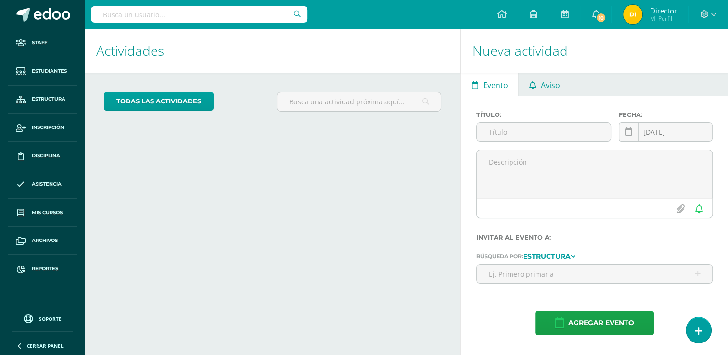
click at [536, 88] on icon at bounding box center [533, 85] width 7 height 8
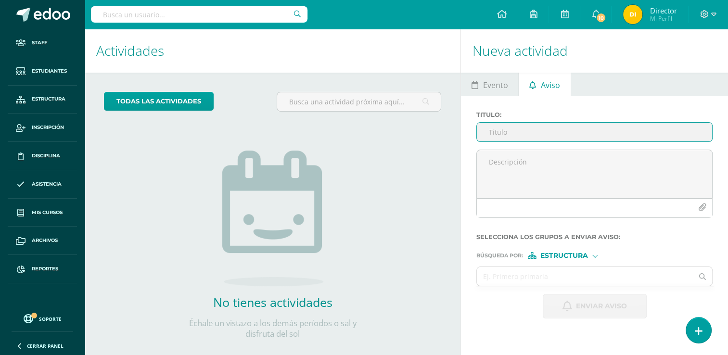
paste input "📢 Aviso Importante"
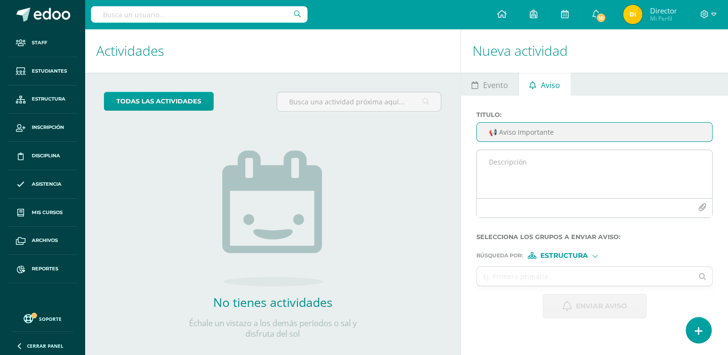
type input "📢 Aviso Importante"
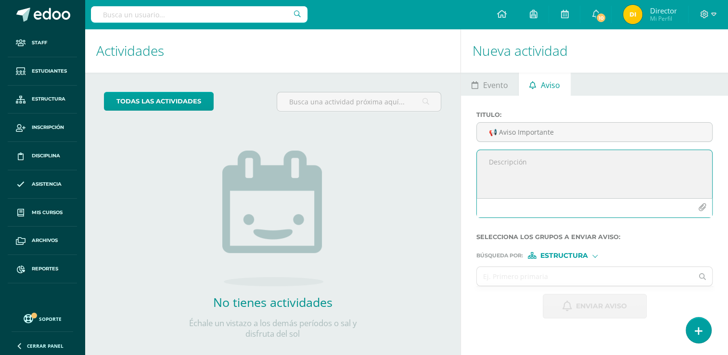
click at [500, 158] on textarea at bounding box center [594, 174] width 235 height 48
click at [497, 163] on textarea at bounding box center [594, 174] width 235 height 48
paste textarea "Estimados padres de familia y/o encargados: 📆 [DATE][PERSON_NAME], se retoman l…"
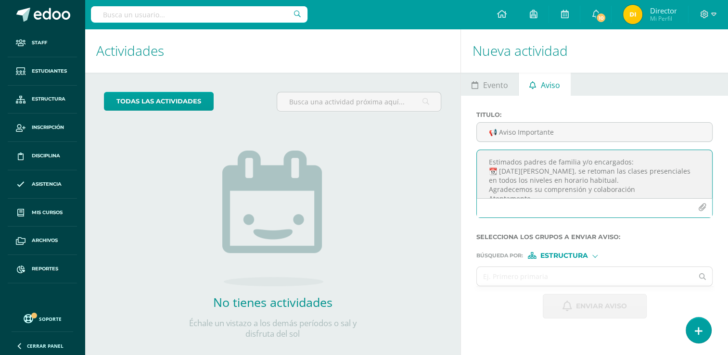
click at [634, 163] on textarea "Estimados padres de familia y/o encargados: 📆 [DATE][PERSON_NAME], se retoman l…" at bounding box center [594, 174] width 235 height 48
click at [659, 167] on textarea "Estimados padres de familia y/o encargados: 📆 [DATE][PERSON_NAME], se retoman l…" at bounding box center [594, 174] width 235 height 48
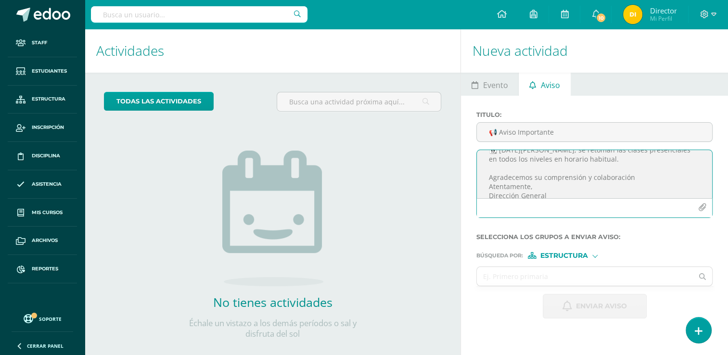
click at [643, 175] on textarea "Estimados padres de familia y/o encargados: 📆 [DATE][PERSON_NAME], se retoman l…" at bounding box center [594, 174] width 235 height 48
type textarea "Estimados padres de familia y/o encargados: 📆 [DATE][PERSON_NAME], se retoman l…"
click at [554, 274] on input "text" at bounding box center [585, 276] width 216 height 19
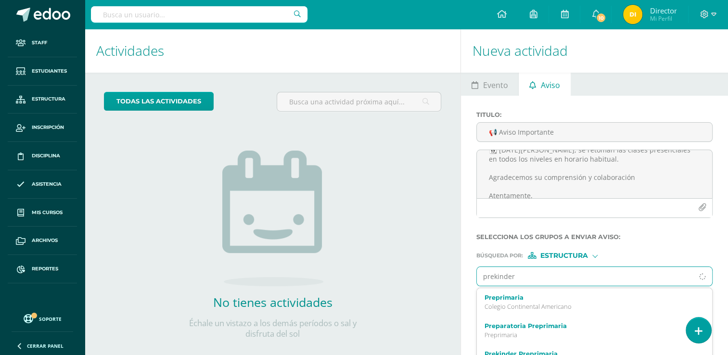
type input "prekinder"
drag, startPoint x: 530, startPoint y: 326, endPoint x: 539, endPoint y: 315, distance: 14.7
click at [530, 326] on label "Prekinder Preprimaria" at bounding box center [590, 326] width 211 height 7
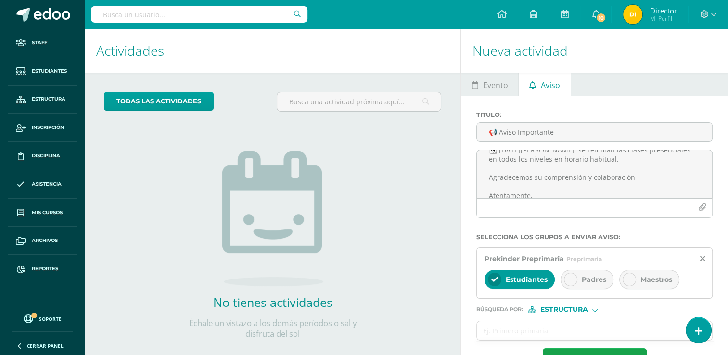
click at [593, 283] on div "Padres" at bounding box center [587, 279] width 53 height 19
click at [645, 285] on div "Maestros" at bounding box center [650, 279] width 60 height 19
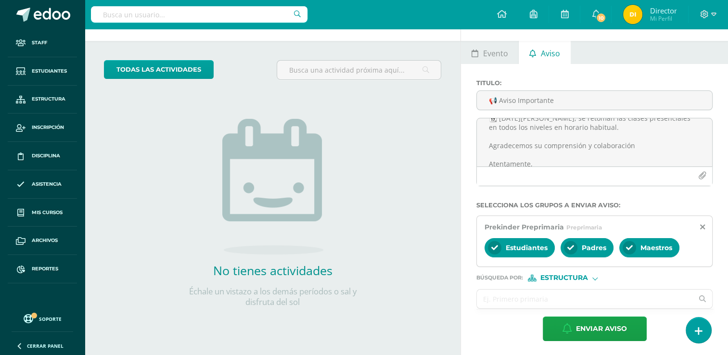
click at [597, 302] on input "text" at bounding box center [585, 299] width 216 height 19
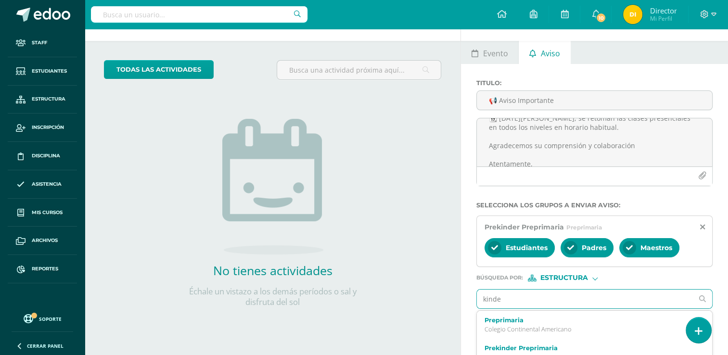
type input "kinder"
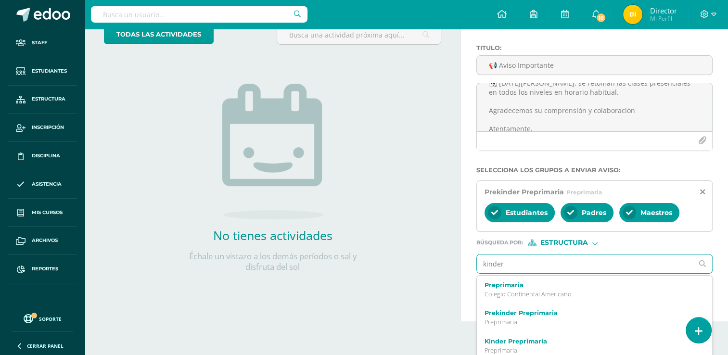
scroll to position [72, 0]
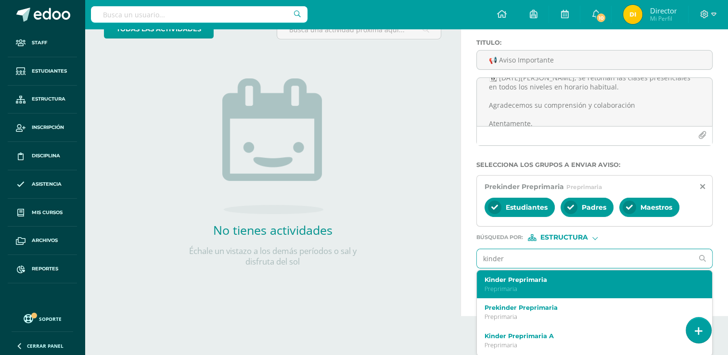
click at [567, 285] on p "Preprimaria" at bounding box center [590, 289] width 211 height 8
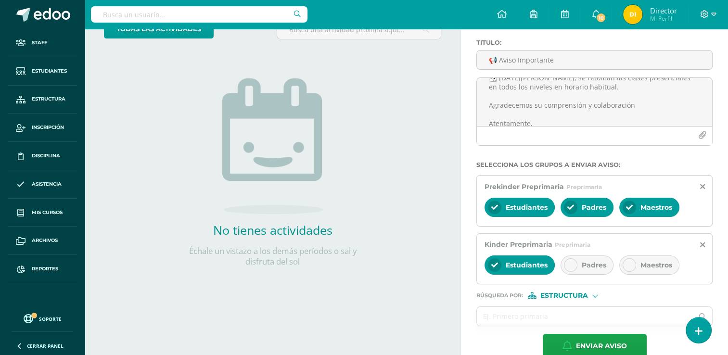
click at [598, 271] on div "Padres" at bounding box center [587, 265] width 53 height 19
click at [663, 269] on div "Maestros" at bounding box center [650, 265] width 60 height 19
click at [612, 317] on input "text" at bounding box center [585, 316] width 216 height 19
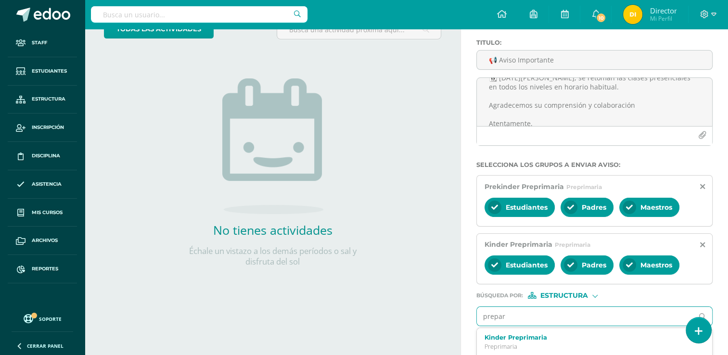
type input "prepara"
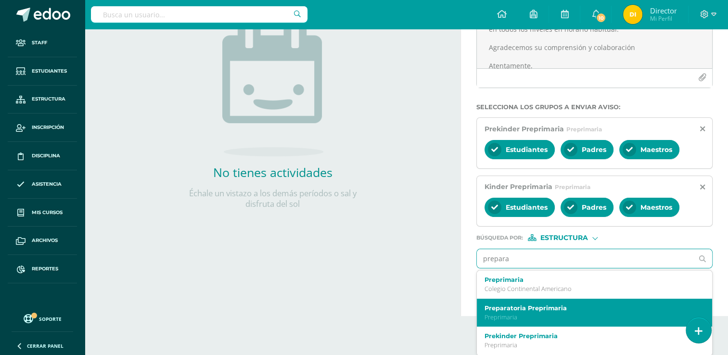
click at [595, 311] on div "Preparatoria Preprimaria Preprimaria" at bounding box center [590, 313] width 211 height 17
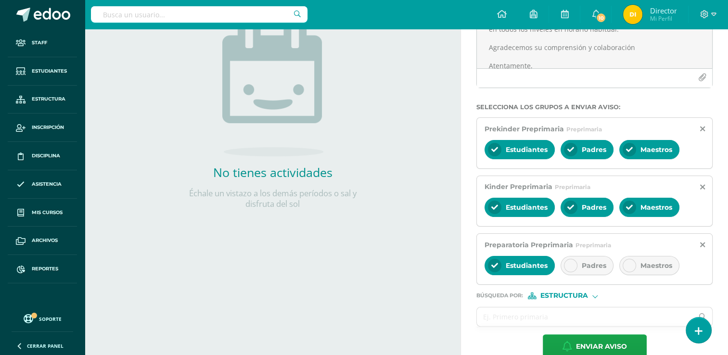
click at [601, 263] on span "Padres" at bounding box center [594, 265] width 25 height 9
click at [654, 268] on span "Maestros" at bounding box center [657, 265] width 32 height 9
click at [588, 320] on input "text" at bounding box center [585, 317] width 216 height 19
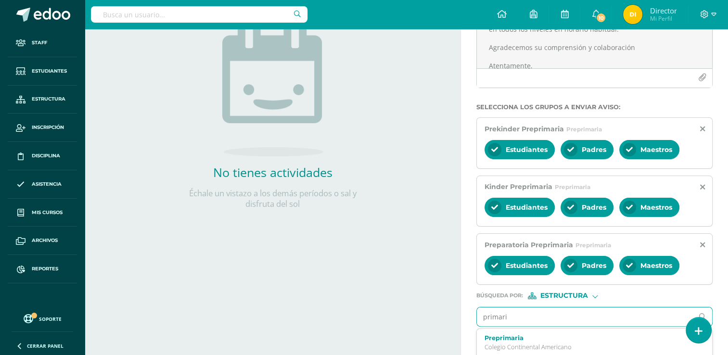
type input "primaria"
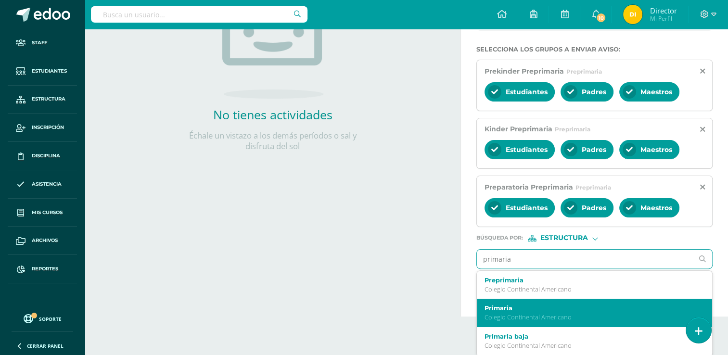
click at [568, 311] on div "Primaria Colegio Continental Americano" at bounding box center [590, 313] width 211 height 17
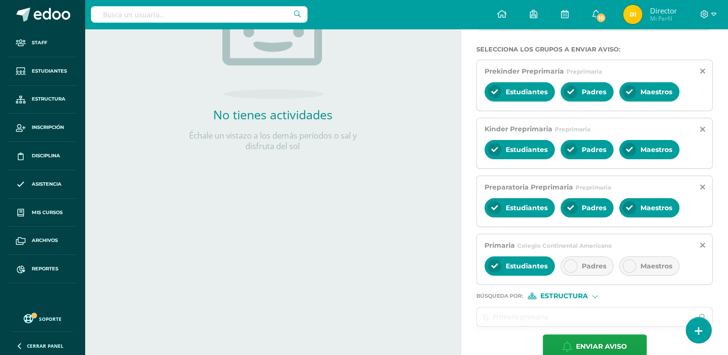
click at [578, 270] on div "Padres" at bounding box center [587, 266] width 53 height 19
click at [654, 265] on span "Maestros" at bounding box center [657, 266] width 32 height 9
click at [587, 316] on input "text" at bounding box center [585, 317] width 216 height 19
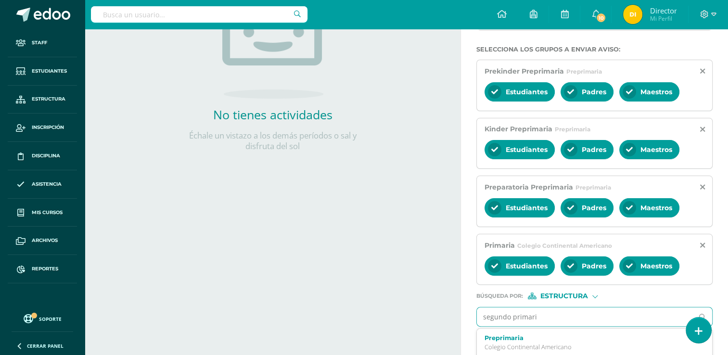
type input "segundo primaria"
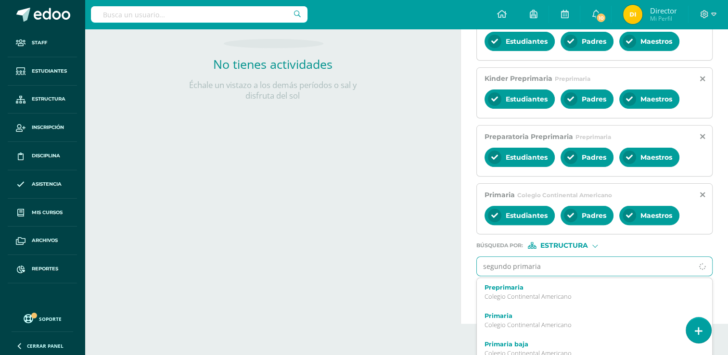
scroll to position [246, 0]
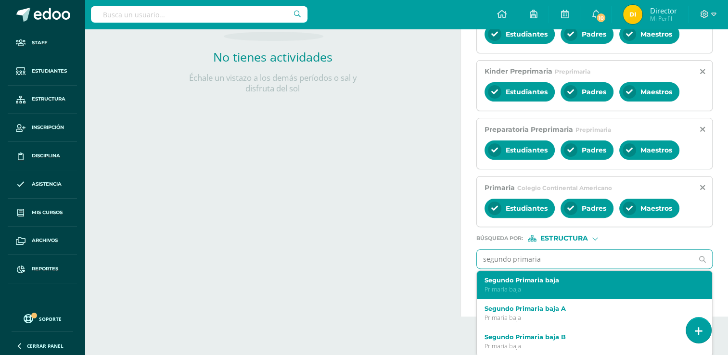
click at [565, 288] on p "Primaria baja" at bounding box center [590, 289] width 211 height 8
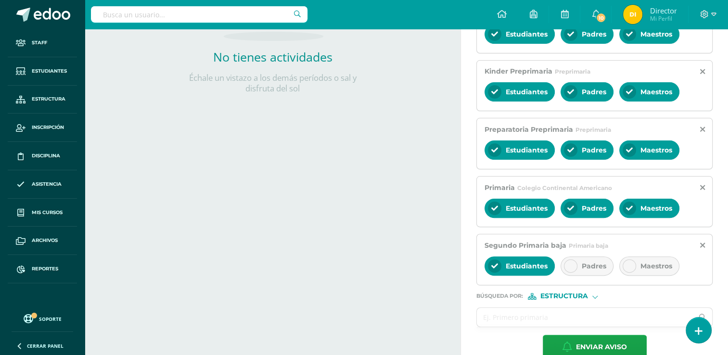
click at [590, 262] on span "Padres" at bounding box center [594, 266] width 25 height 9
click at [648, 264] on span "Maestros" at bounding box center [657, 266] width 32 height 9
click at [582, 322] on input "text" at bounding box center [585, 317] width 216 height 19
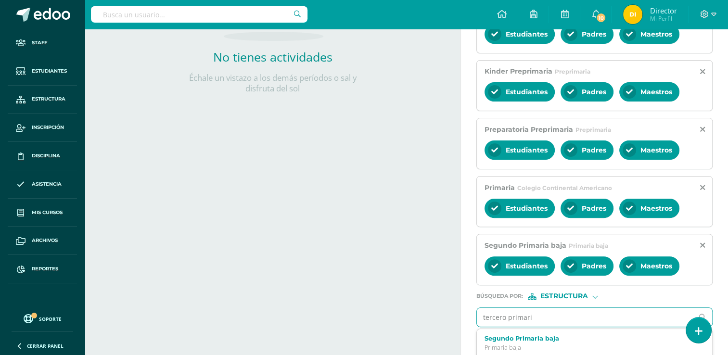
type input "tercero primaria"
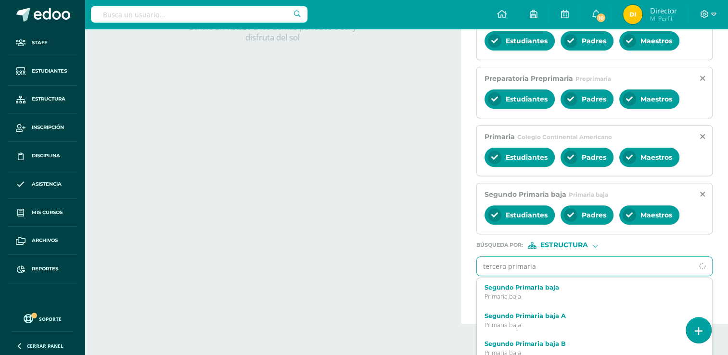
scroll to position [303, 0]
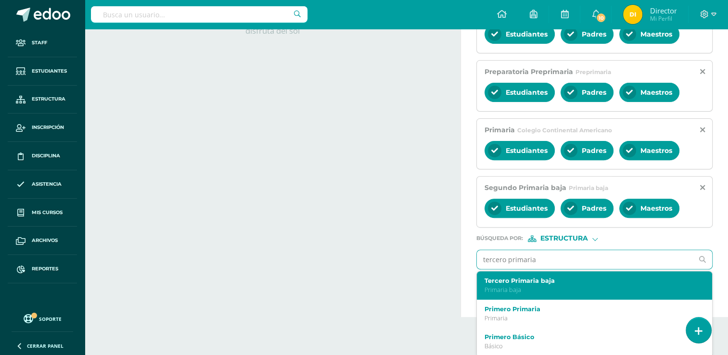
click at [568, 288] on p "Primaria baja" at bounding box center [590, 290] width 211 height 8
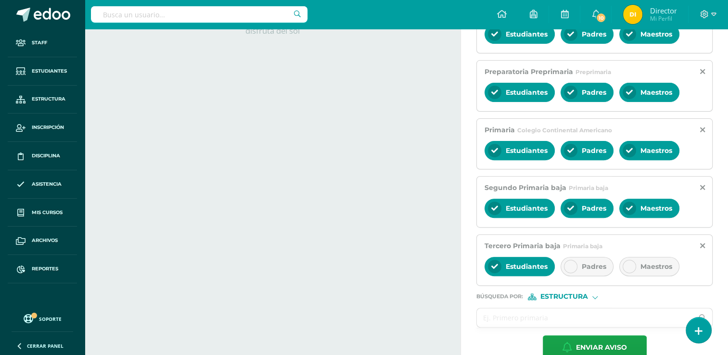
click at [590, 273] on div "Padres" at bounding box center [587, 266] width 53 height 19
click at [653, 267] on span "Maestros" at bounding box center [657, 266] width 32 height 9
click at [587, 315] on input "text" at bounding box center [585, 318] width 216 height 19
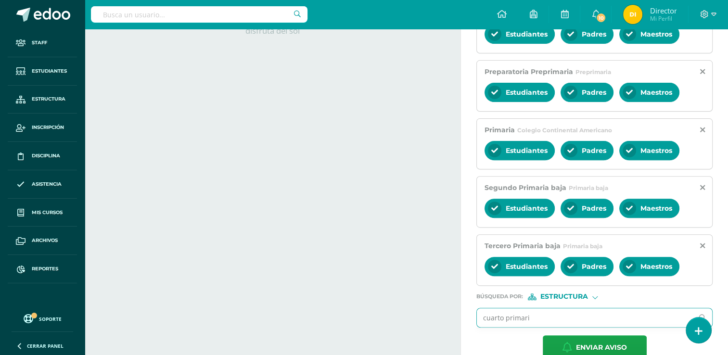
type input "cuarto primaria"
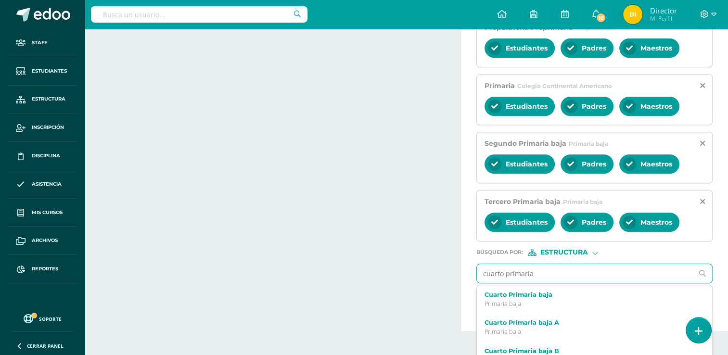
scroll to position [351, 0]
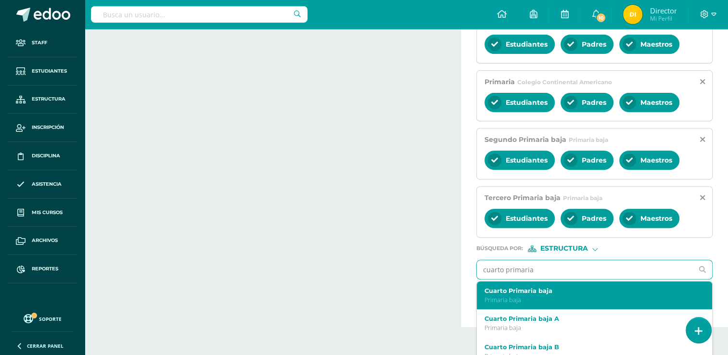
click at [585, 299] on p "Primaria baja" at bounding box center [590, 300] width 211 height 8
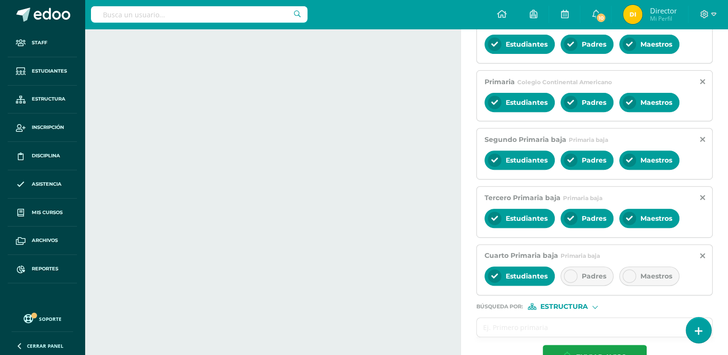
click at [597, 277] on span "Padres" at bounding box center [594, 276] width 25 height 9
click at [634, 277] on div "Maestros" at bounding box center [650, 276] width 60 height 19
click at [576, 327] on input "text" at bounding box center [585, 327] width 216 height 19
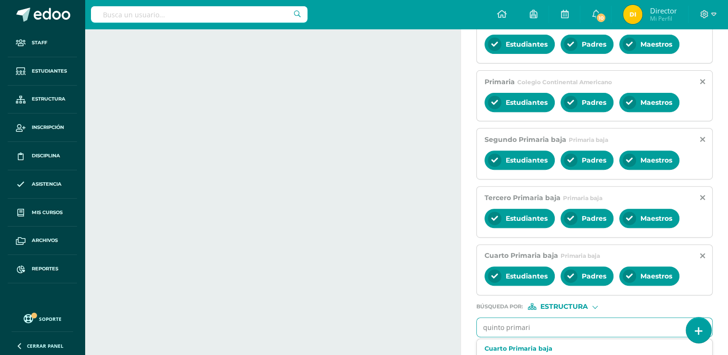
type input "quinto primaria"
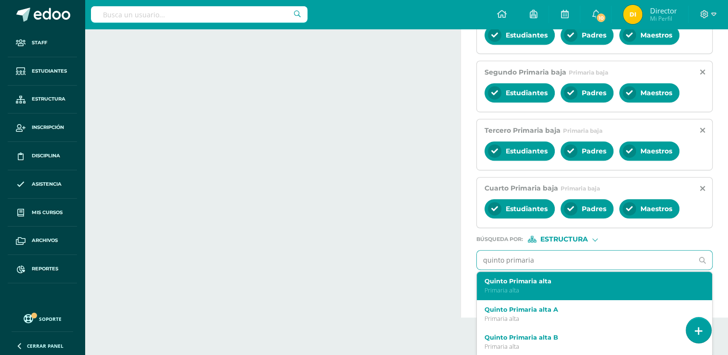
click at [578, 289] on p "Primaria alta" at bounding box center [590, 290] width 211 height 8
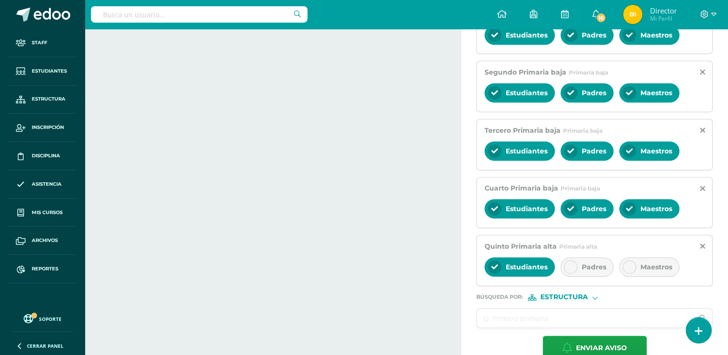
click at [589, 268] on span "Padres" at bounding box center [594, 267] width 25 height 9
click at [641, 264] on span "Maestros" at bounding box center [657, 267] width 32 height 9
click at [591, 316] on input "text" at bounding box center [585, 318] width 216 height 19
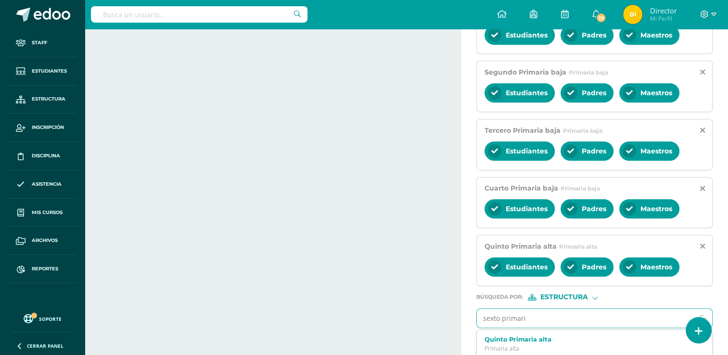
type input "sexto primaria"
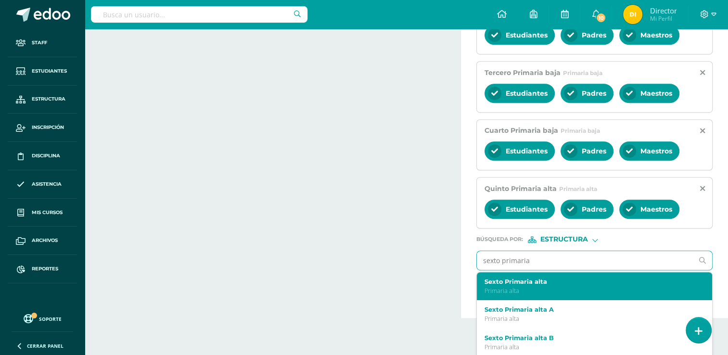
click at [574, 281] on label "Sexto Primaria alta" at bounding box center [590, 281] width 211 height 7
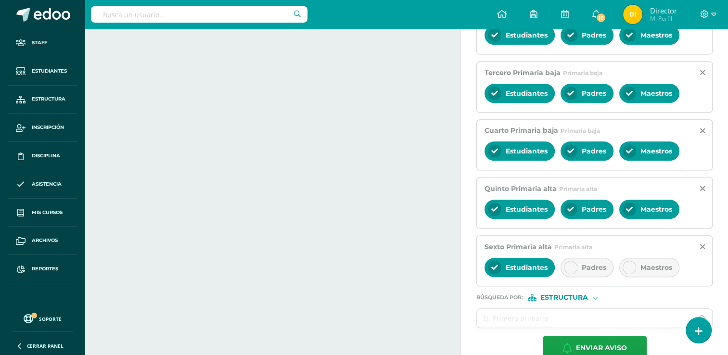
click at [593, 263] on span "Padres" at bounding box center [594, 267] width 25 height 9
click at [636, 265] on div "Maestros" at bounding box center [650, 267] width 60 height 19
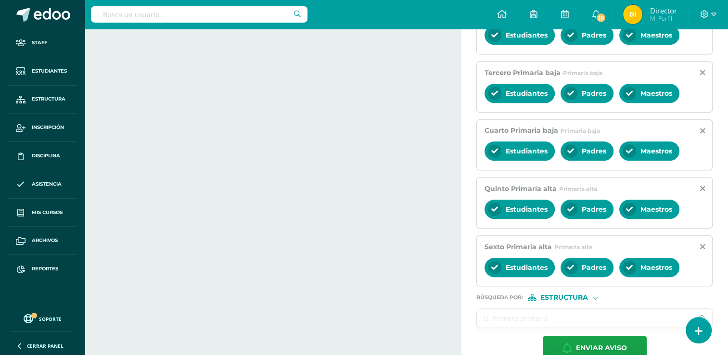
click at [577, 315] on input "text" at bounding box center [585, 318] width 216 height 19
type input "primero basico"
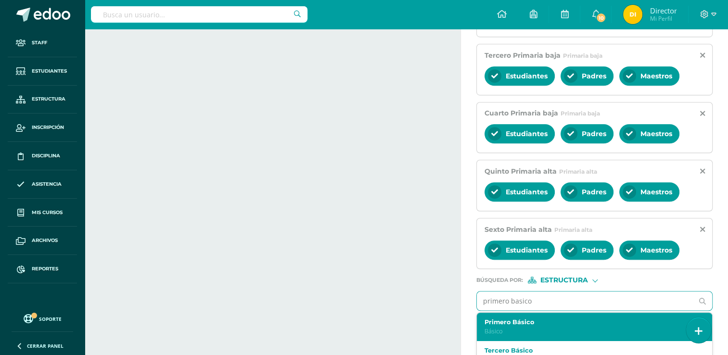
click at [561, 313] on div "Primero Básico Básico" at bounding box center [594, 327] width 235 height 28
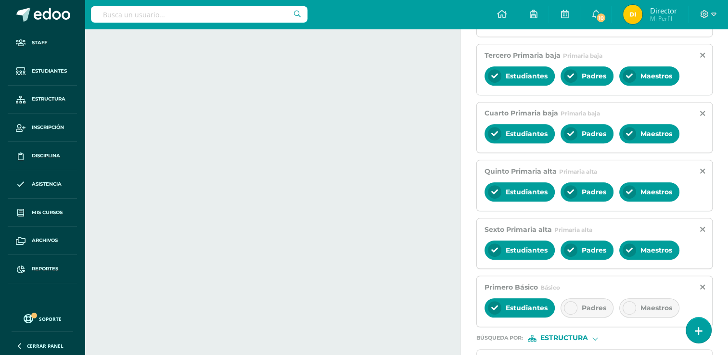
click at [583, 300] on div "Padres" at bounding box center [587, 307] width 53 height 19
click at [638, 301] on div "Maestros" at bounding box center [650, 307] width 60 height 19
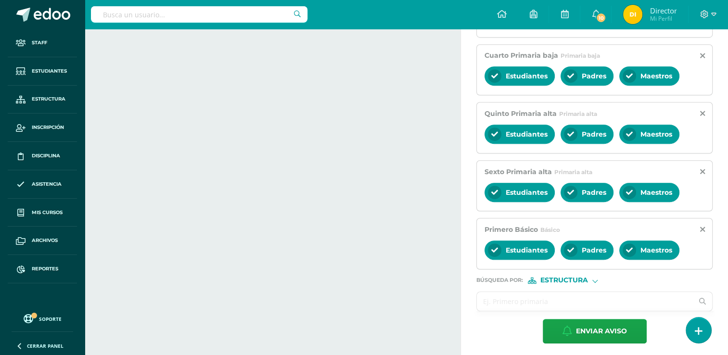
click at [491, 298] on input "text" at bounding box center [585, 301] width 216 height 19
type input "segundo basico"
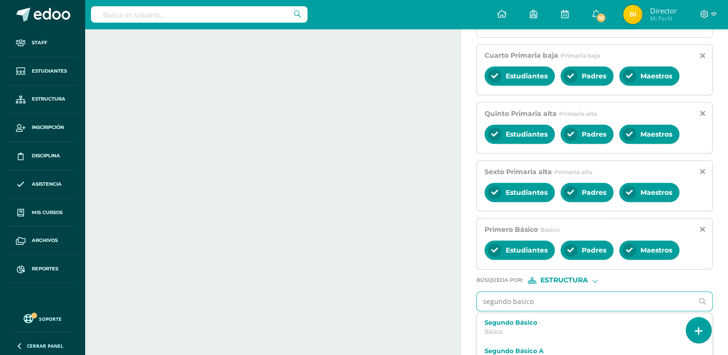
click at [491, 328] on p "Básico" at bounding box center [590, 332] width 211 height 8
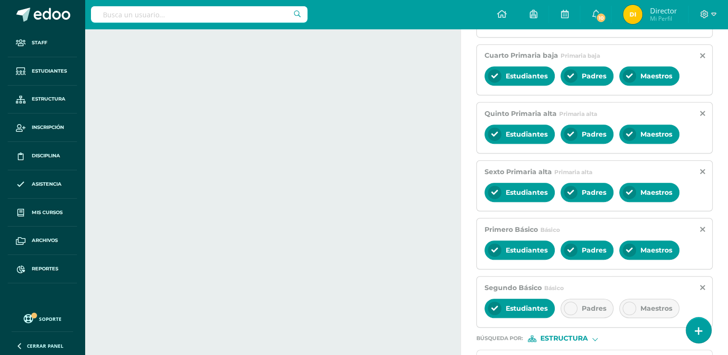
click at [577, 305] on div "Padres" at bounding box center [587, 308] width 53 height 19
click at [633, 305] on div at bounding box center [629, 308] width 13 height 13
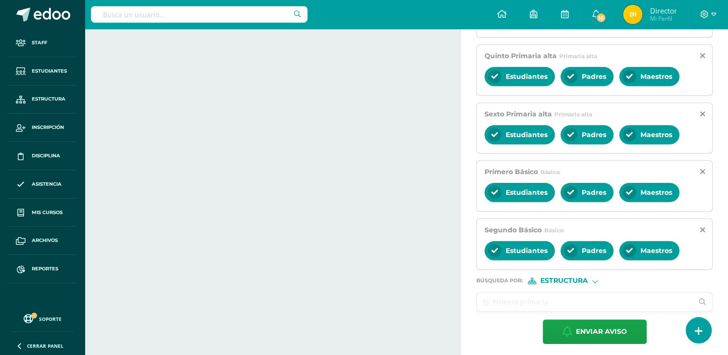
click at [525, 300] on input "text" at bounding box center [585, 302] width 216 height 19
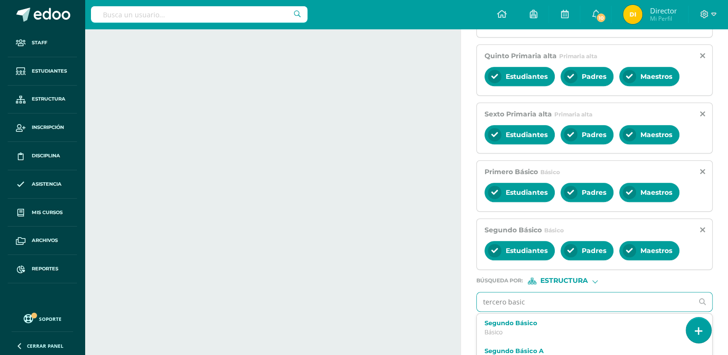
type input "tercero basico"
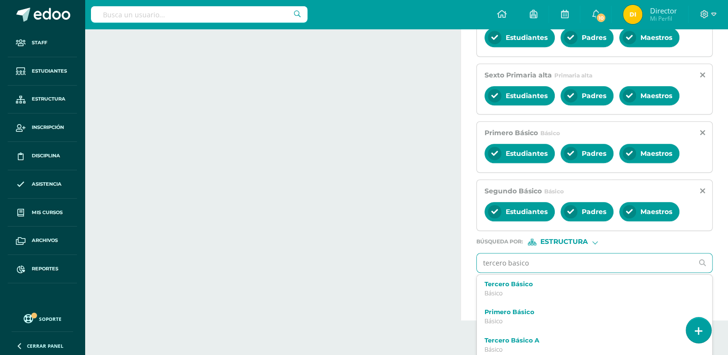
scroll to position [648, 0]
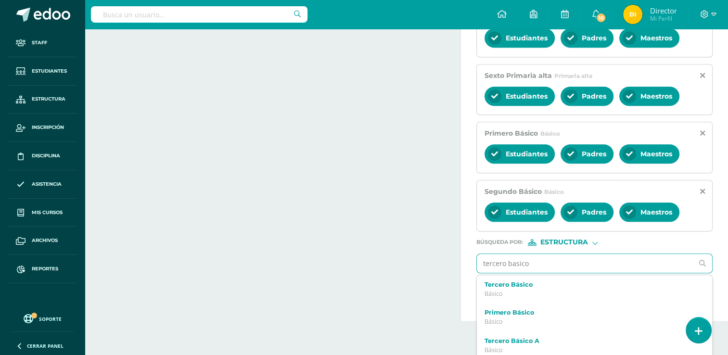
click at [525, 290] on p "Básico" at bounding box center [590, 294] width 211 height 8
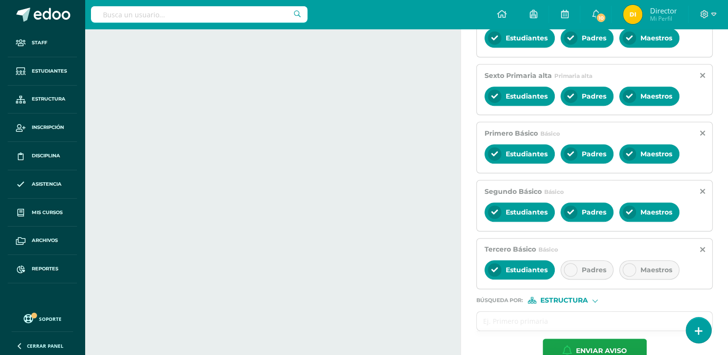
click at [589, 274] on div "Padres" at bounding box center [587, 269] width 53 height 19
click at [641, 260] on div "Maestros" at bounding box center [650, 269] width 60 height 19
click at [497, 319] on input "text" at bounding box center [585, 321] width 216 height 19
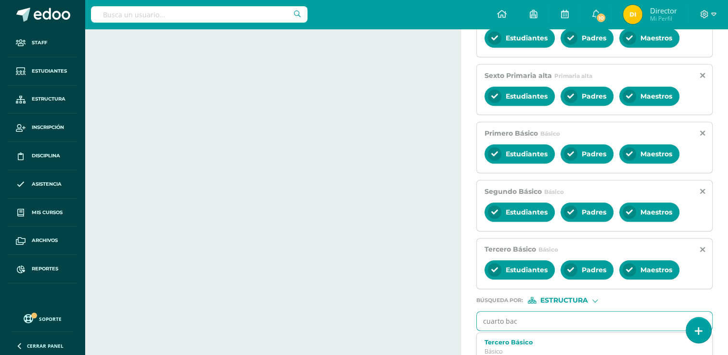
type input "cuarto [PERSON_NAME]"
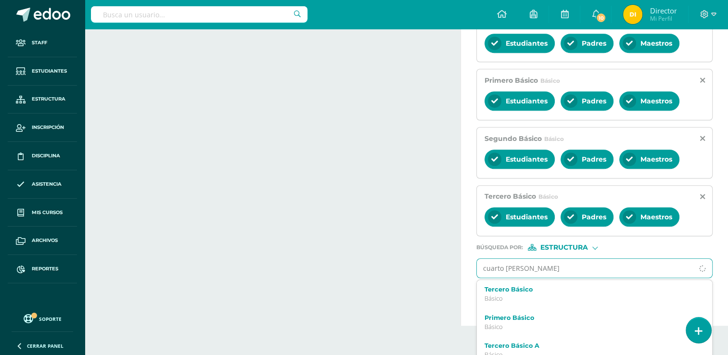
scroll to position [708, 0]
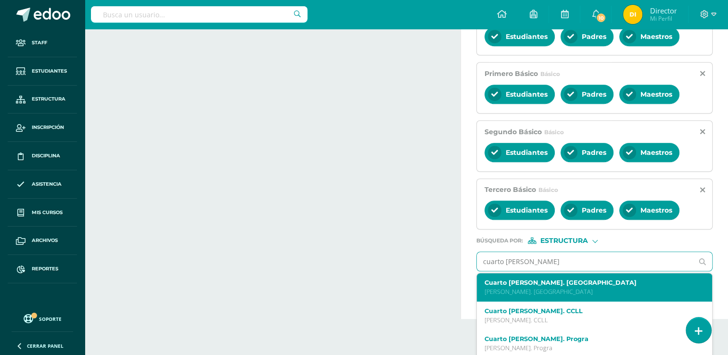
click at [512, 288] on p "[PERSON_NAME]. [GEOGRAPHIC_DATA]" at bounding box center [590, 292] width 211 height 8
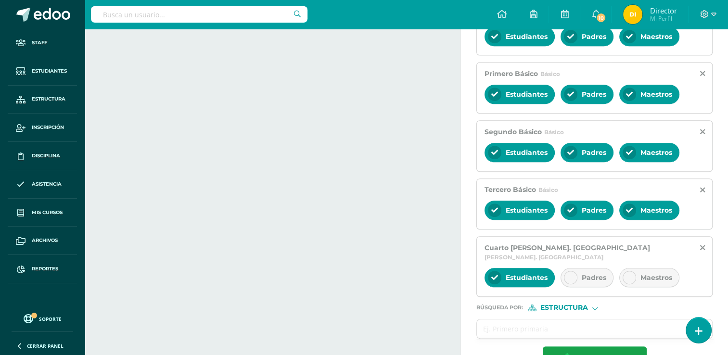
click at [582, 273] on div "Padres" at bounding box center [587, 277] width 53 height 19
click at [646, 270] on div "Maestros" at bounding box center [650, 277] width 60 height 19
click at [593, 320] on input "text" at bounding box center [585, 329] width 216 height 19
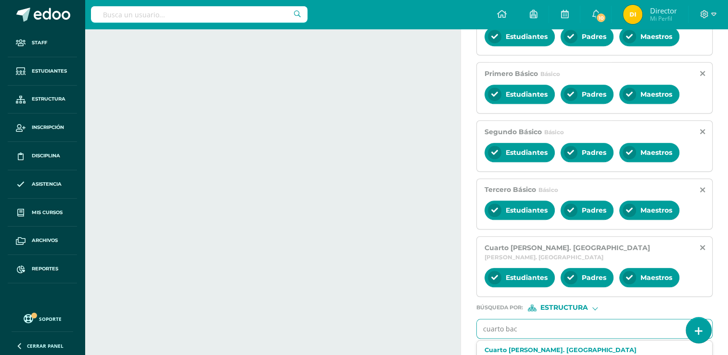
type input "cuarto [PERSON_NAME]"
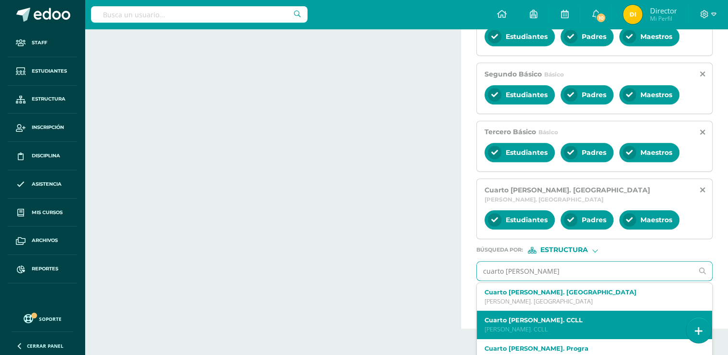
click at [593, 325] on p "[PERSON_NAME]. CCLL" at bounding box center [590, 329] width 211 height 8
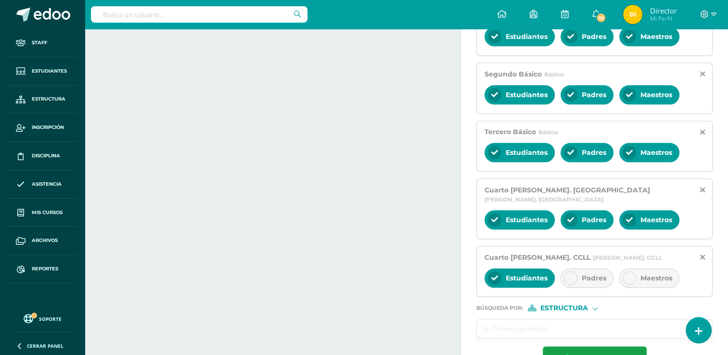
click at [591, 274] on span "Padres" at bounding box center [594, 278] width 25 height 9
click at [649, 269] on div "Maestros" at bounding box center [650, 278] width 60 height 19
click at [616, 320] on input "text" at bounding box center [585, 329] width 216 height 19
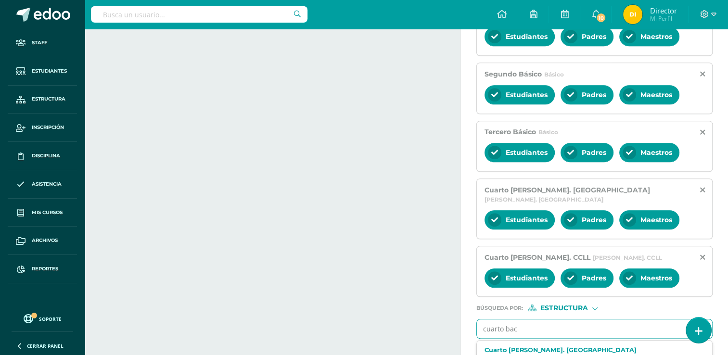
type input "cuarto [PERSON_NAME]"
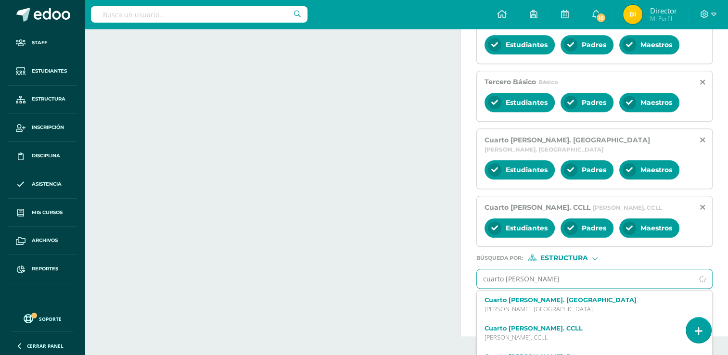
scroll to position [823, 0]
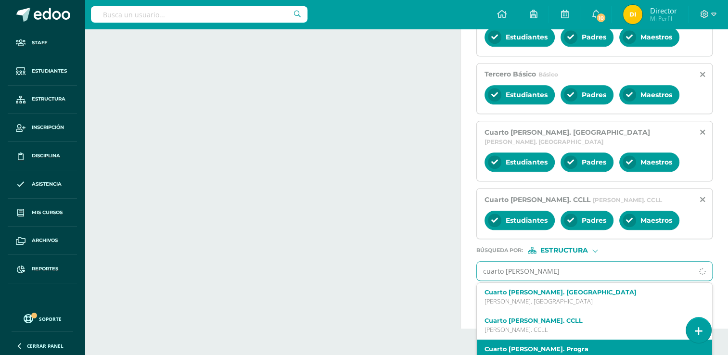
click at [600, 354] on p "[PERSON_NAME]. Progra" at bounding box center [590, 358] width 211 height 8
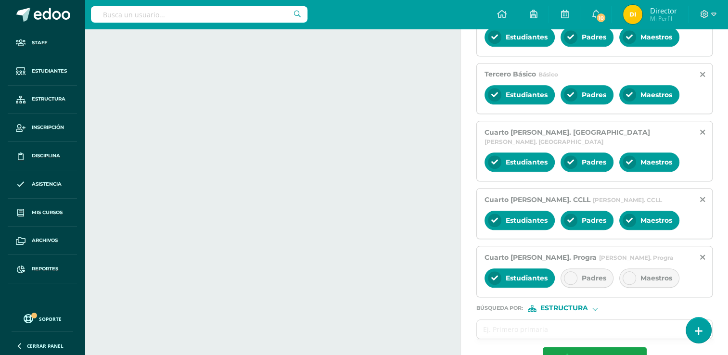
click at [582, 274] on span "Padres" at bounding box center [594, 278] width 25 height 9
click at [647, 269] on div "Maestros" at bounding box center [650, 278] width 60 height 19
click at [609, 320] on input "text" at bounding box center [585, 329] width 216 height 19
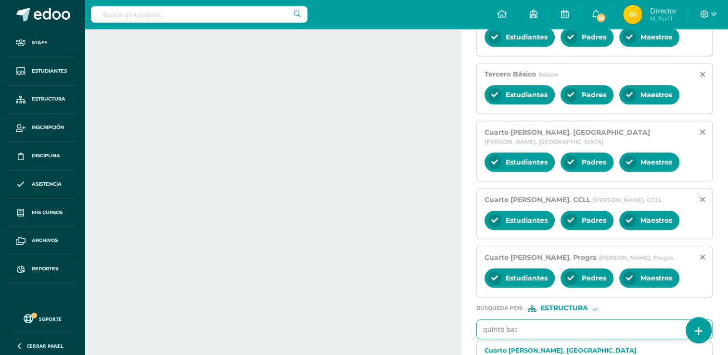
type input "[PERSON_NAME]"
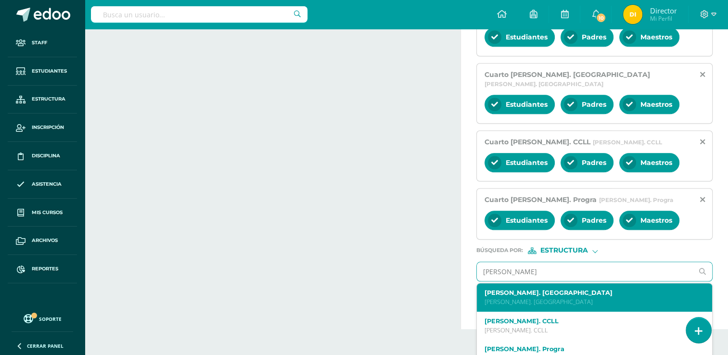
click at [598, 298] on p "[PERSON_NAME]. [GEOGRAPHIC_DATA]" at bounding box center [590, 302] width 211 height 8
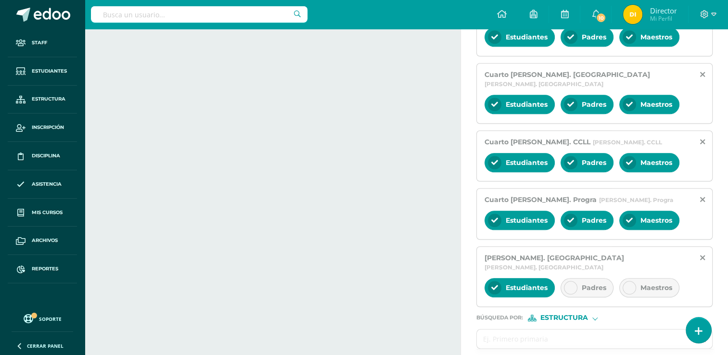
click at [595, 278] on div "Padres" at bounding box center [587, 287] width 53 height 19
click at [638, 278] on div "Maestros" at bounding box center [650, 287] width 60 height 19
click at [610, 330] on input "text" at bounding box center [585, 339] width 216 height 19
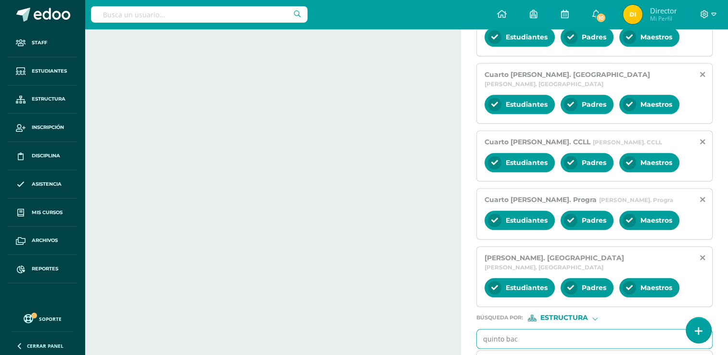
type input "[PERSON_NAME]"
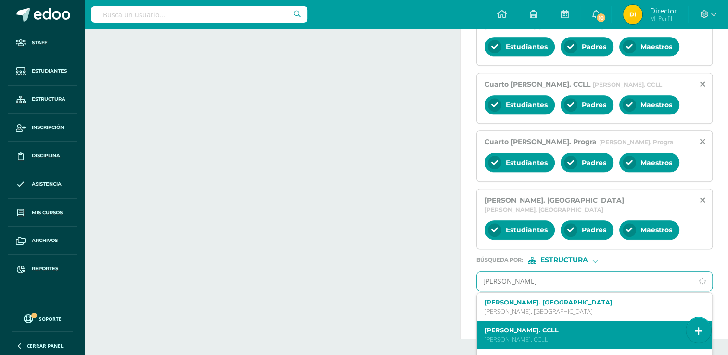
click at [599, 323] on div "[PERSON_NAME]. CCLL [PERSON_NAME]. CCLL" at bounding box center [594, 335] width 235 height 28
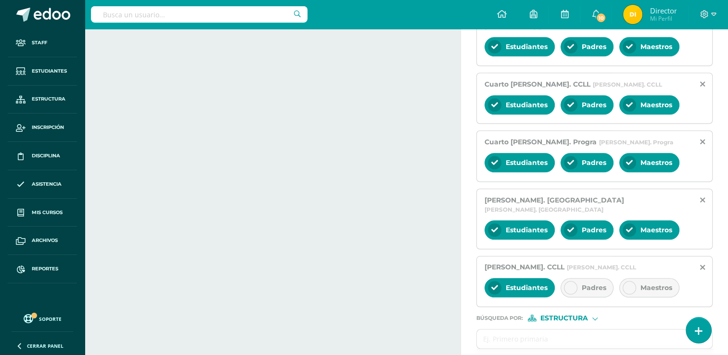
click at [591, 284] on span "Padres" at bounding box center [594, 288] width 25 height 9
click at [673, 278] on div "Maestros" at bounding box center [650, 287] width 60 height 19
click at [622, 330] on input "text" at bounding box center [585, 339] width 216 height 19
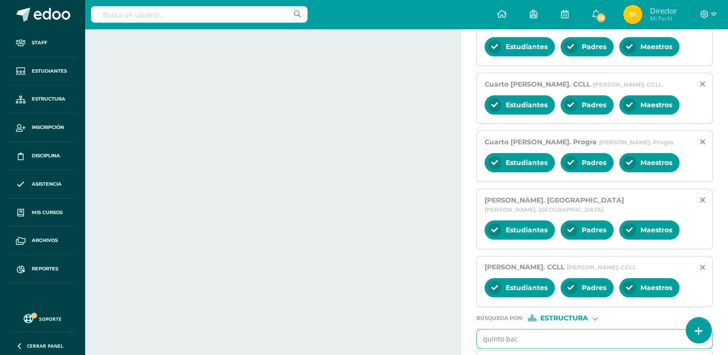
type input "[PERSON_NAME]"
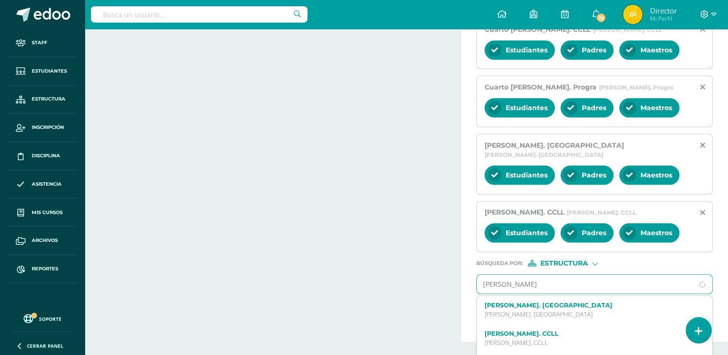
scroll to position [997, 0]
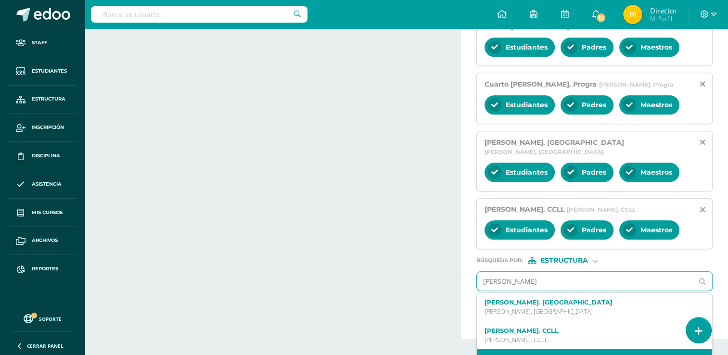
click at [616, 355] on label "[PERSON_NAME]. Progra" at bounding box center [590, 358] width 211 height 7
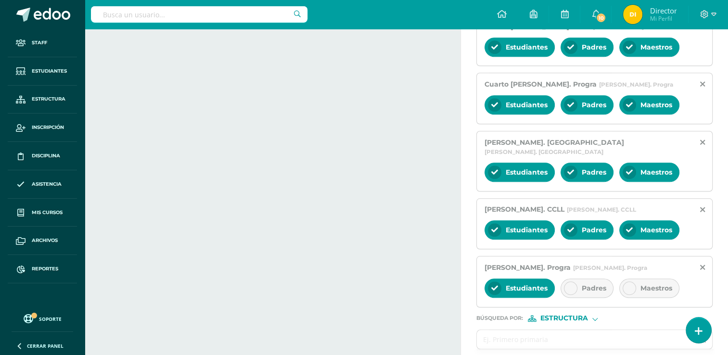
click at [592, 284] on span "Padres" at bounding box center [594, 288] width 25 height 9
click at [638, 279] on div "Maestros" at bounding box center [650, 288] width 60 height 19
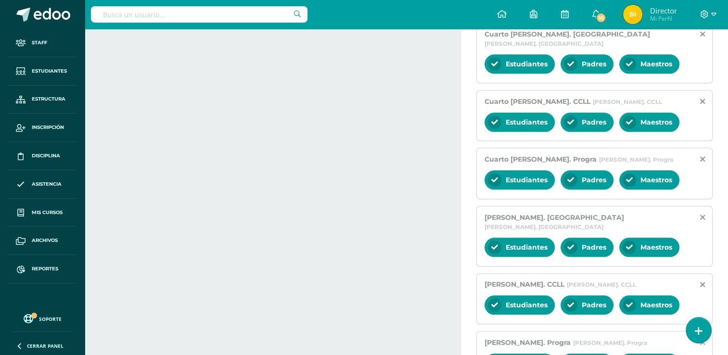
scroll to position [1014, 0]
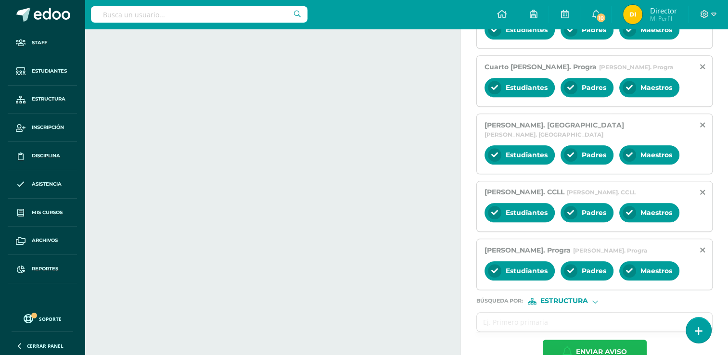
click at [557, 340] on button "Enviar aviso" at bounding box center [595, 352] width 104 height 25
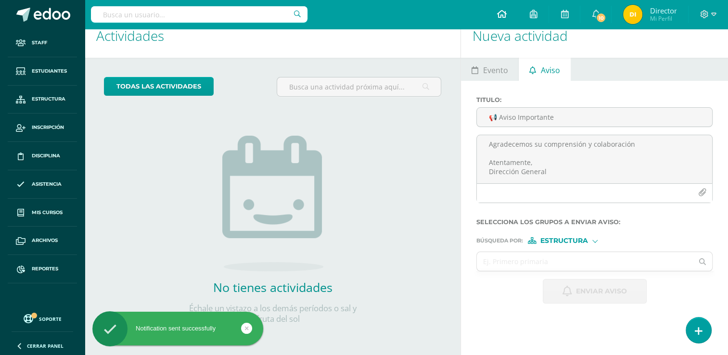
scroll to position [0, 0]
